Goal: Navigation & Orientation: Find specific page/section

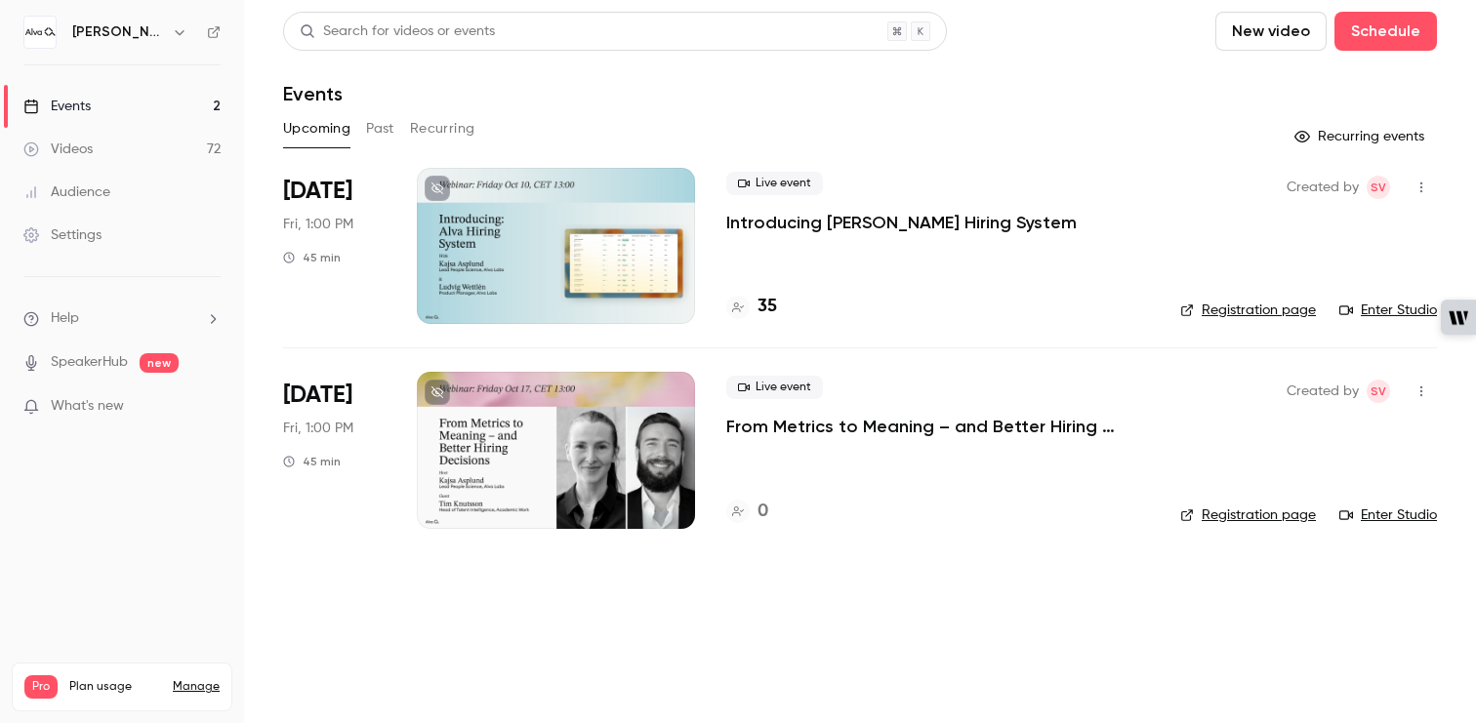
click at [151, 99] on link "Events 2" at bounding box center [122, 106] width 244 height 43
click at [147, 148] on link "Videos 72" at bounding box center [122, 149] width 244 height 43
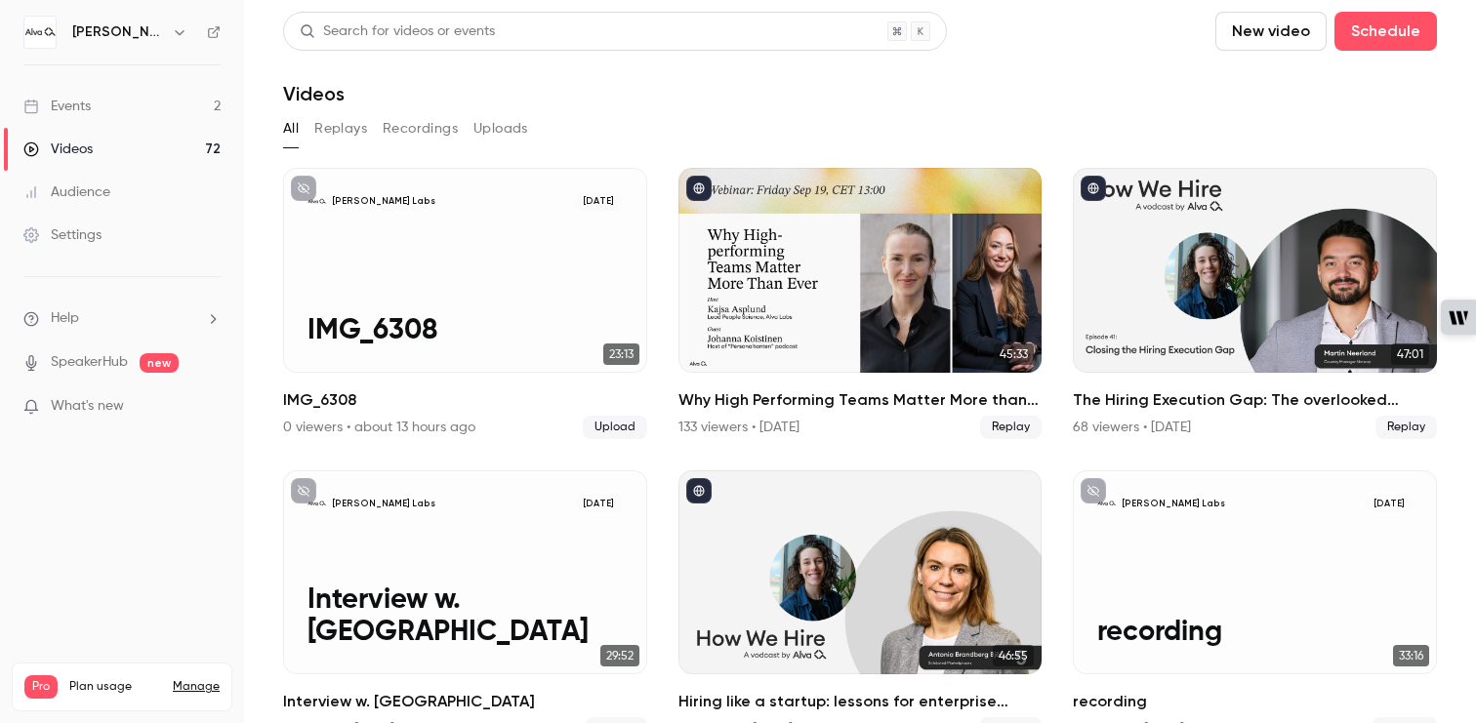
click at [128, 102] on link "Events 2" at bounding box center [122, 106] width 244 height 43
